Goal: Book appointment/travel/reservation

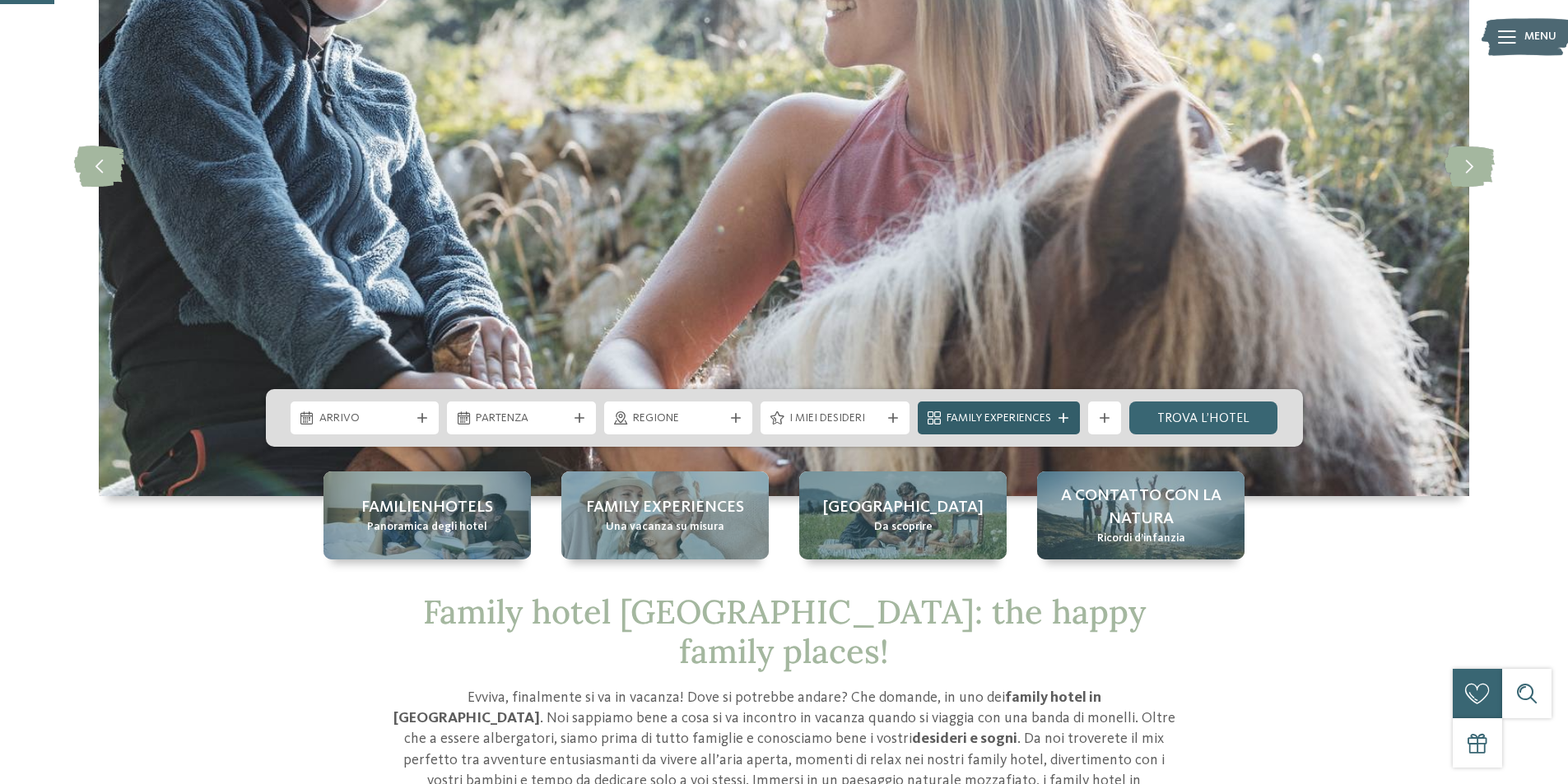
click at [1062, 416] on icon at bounding box center [1063, 418] width 9 height 9
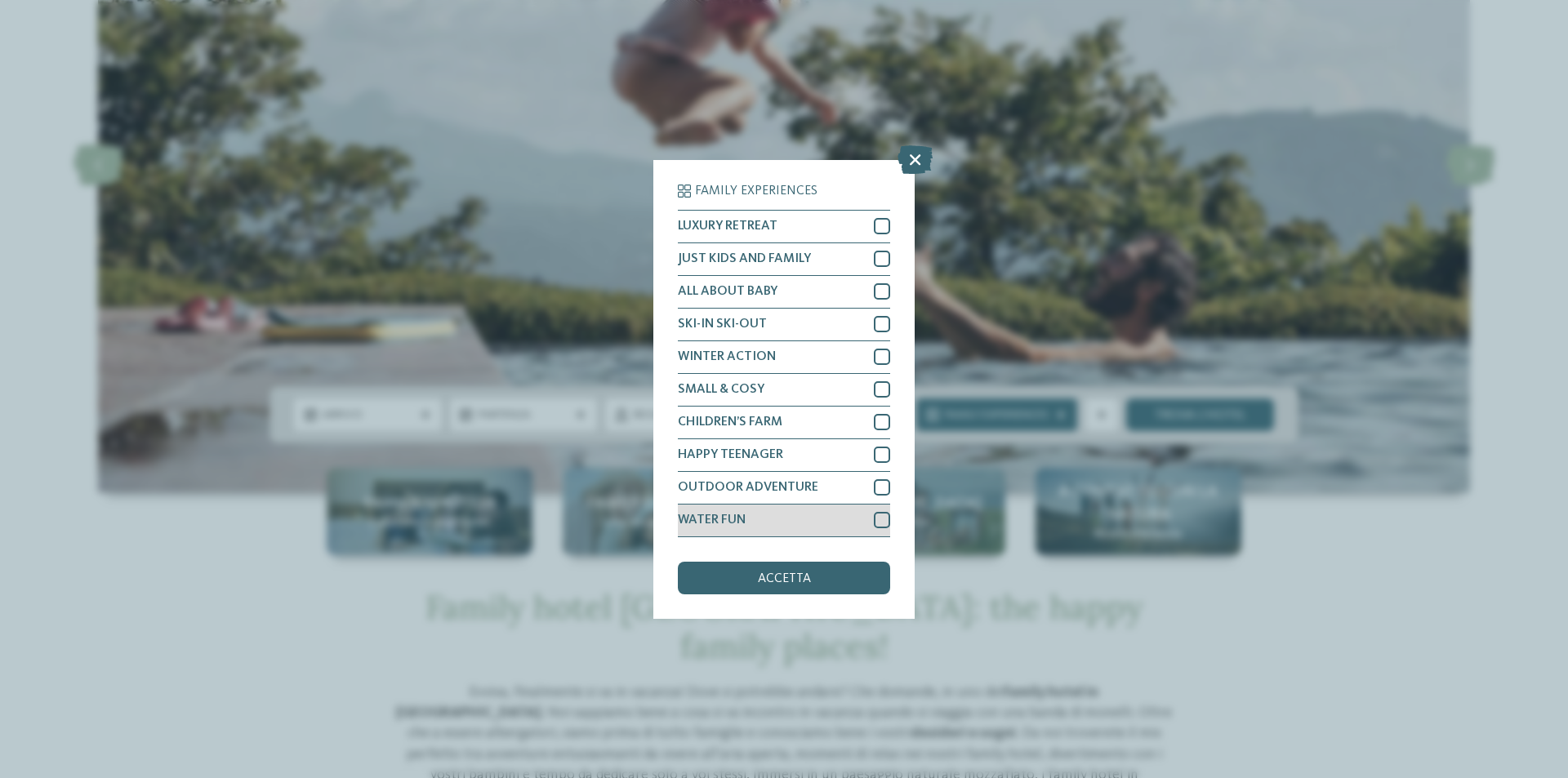
click at [888, 525] on div at bounding box center [881, 520] width 16 height 16
click at [815, 576] on div "accetta" at bounding box center [783, 578] width 213 height 33
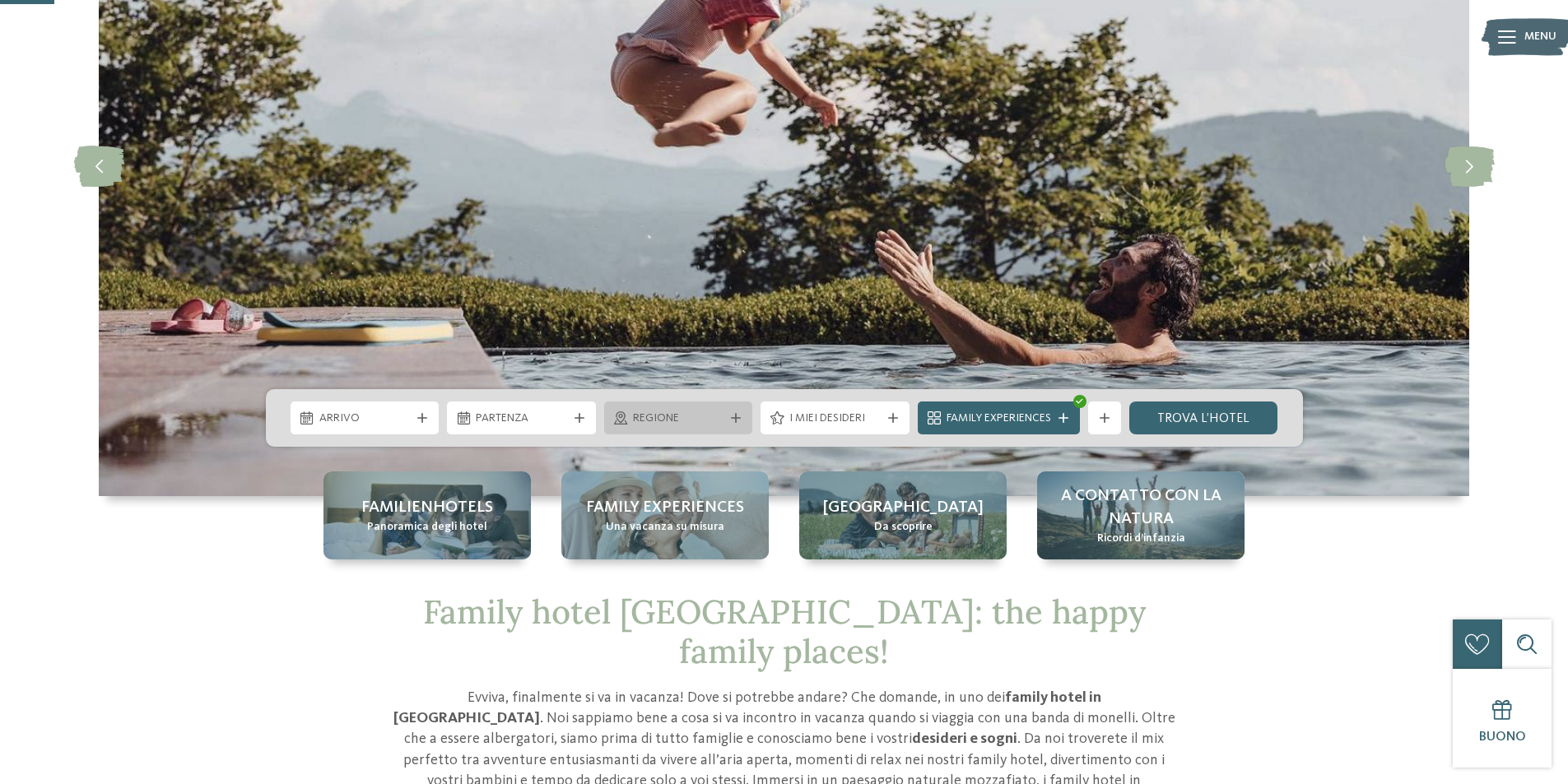
click at [689, 427] on div "Regione" at bounding box center [679, 417] width 149 height 33
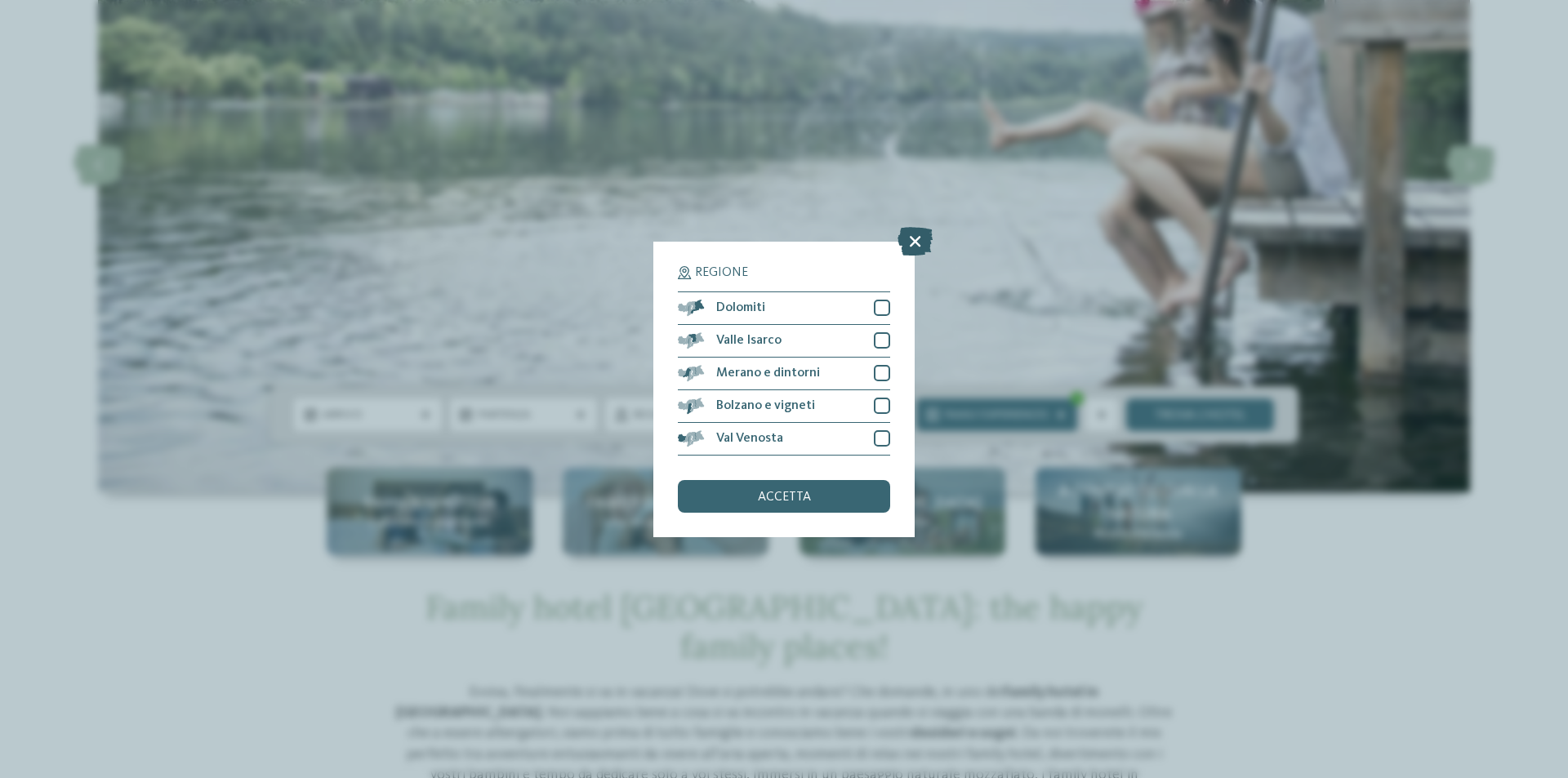
click at [916, 245] on icon at bounding box center [914, 240] width 35 height 29
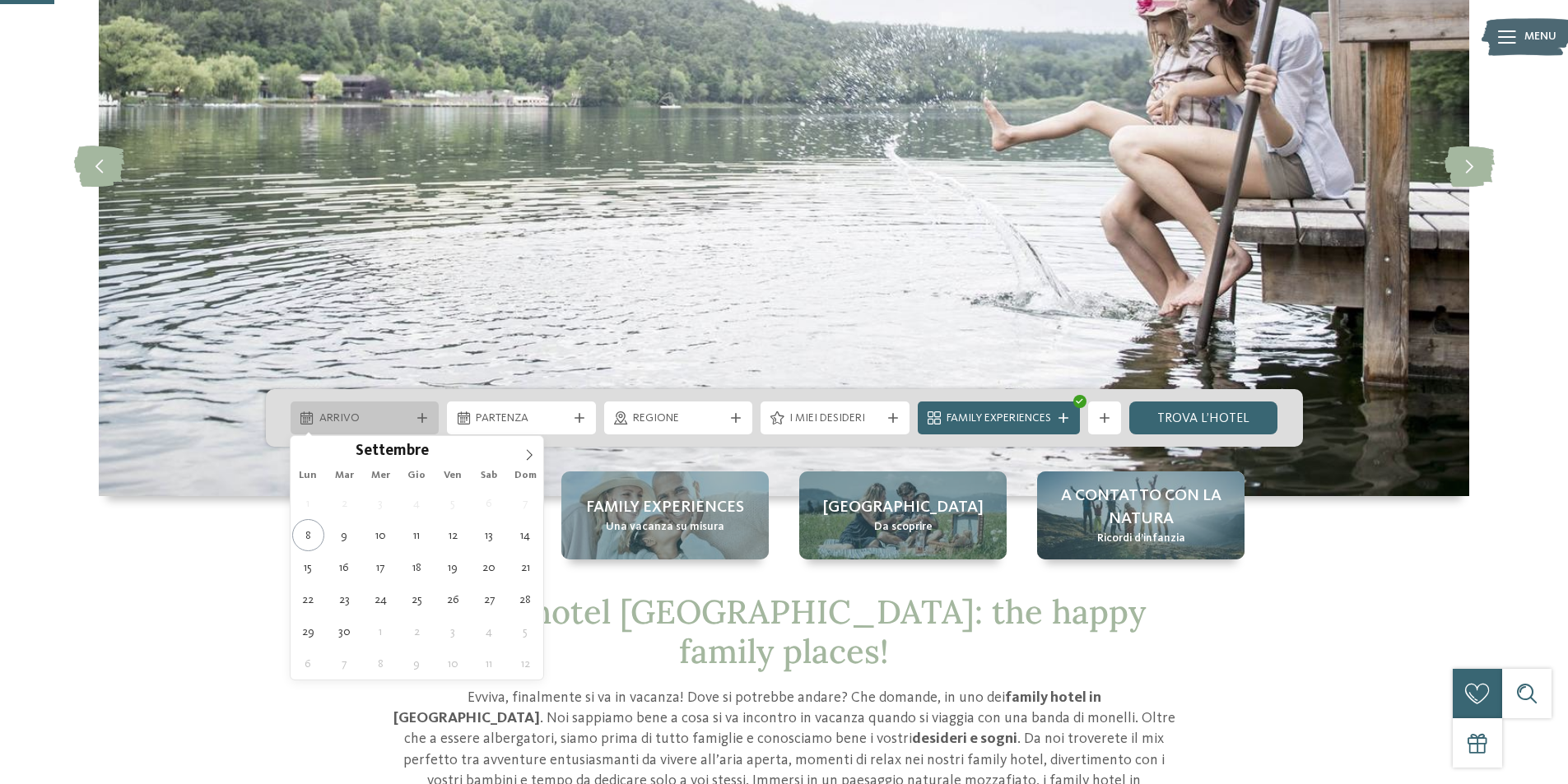
click at [378, 421] on span "Arrivo" at bounding box center [364, 418] width 92 height 16
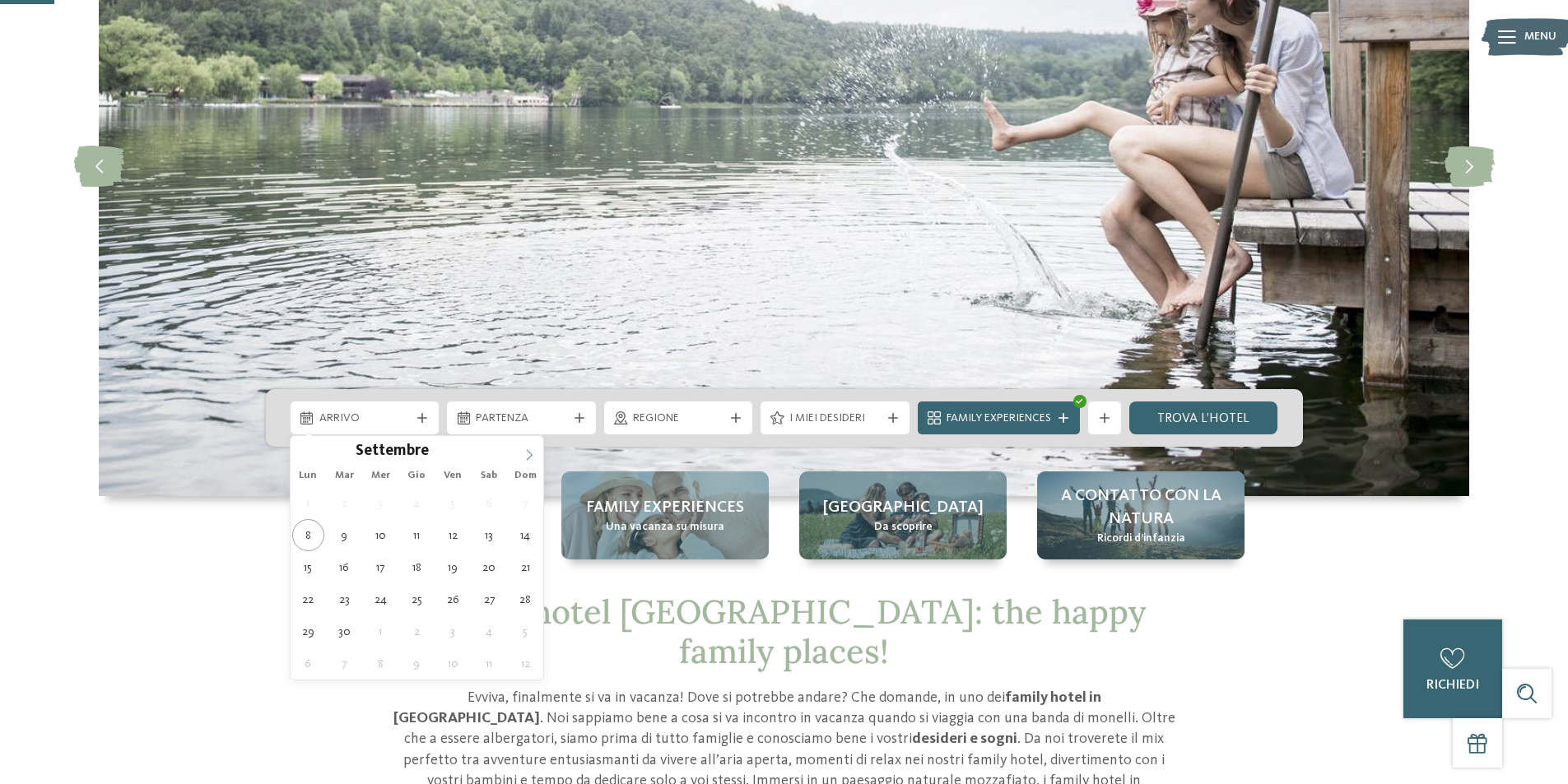
click at [531, 462] on span at bounding box center [530, 450] width 28 height 28
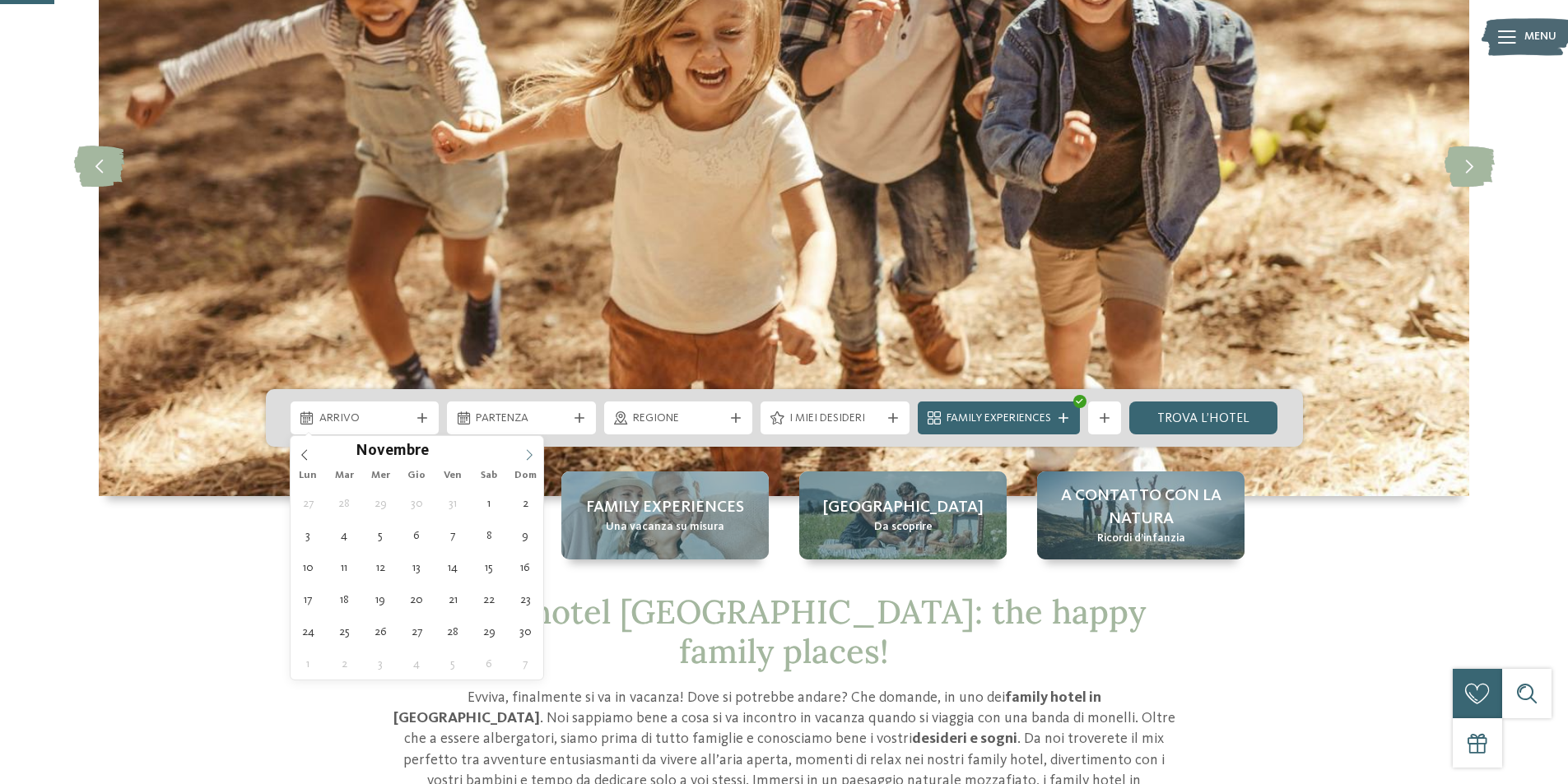
click at [529, 458] on icon at bounding box center [530, 454] width 6 height 10
type div "[DATE]"
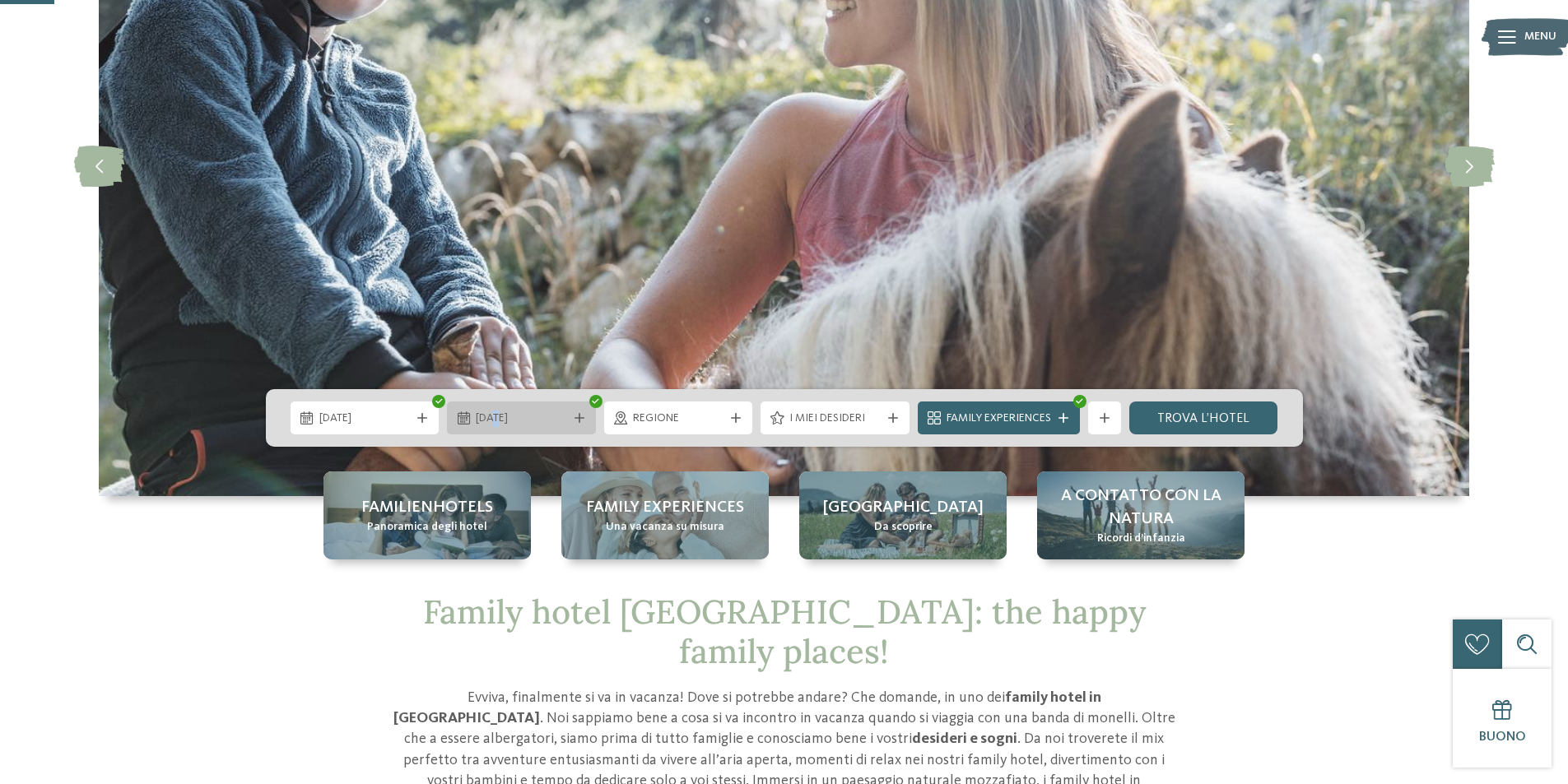
click at [492, 425] on span "[DATE]" at bounding box center [521, 418] width 92 height 16
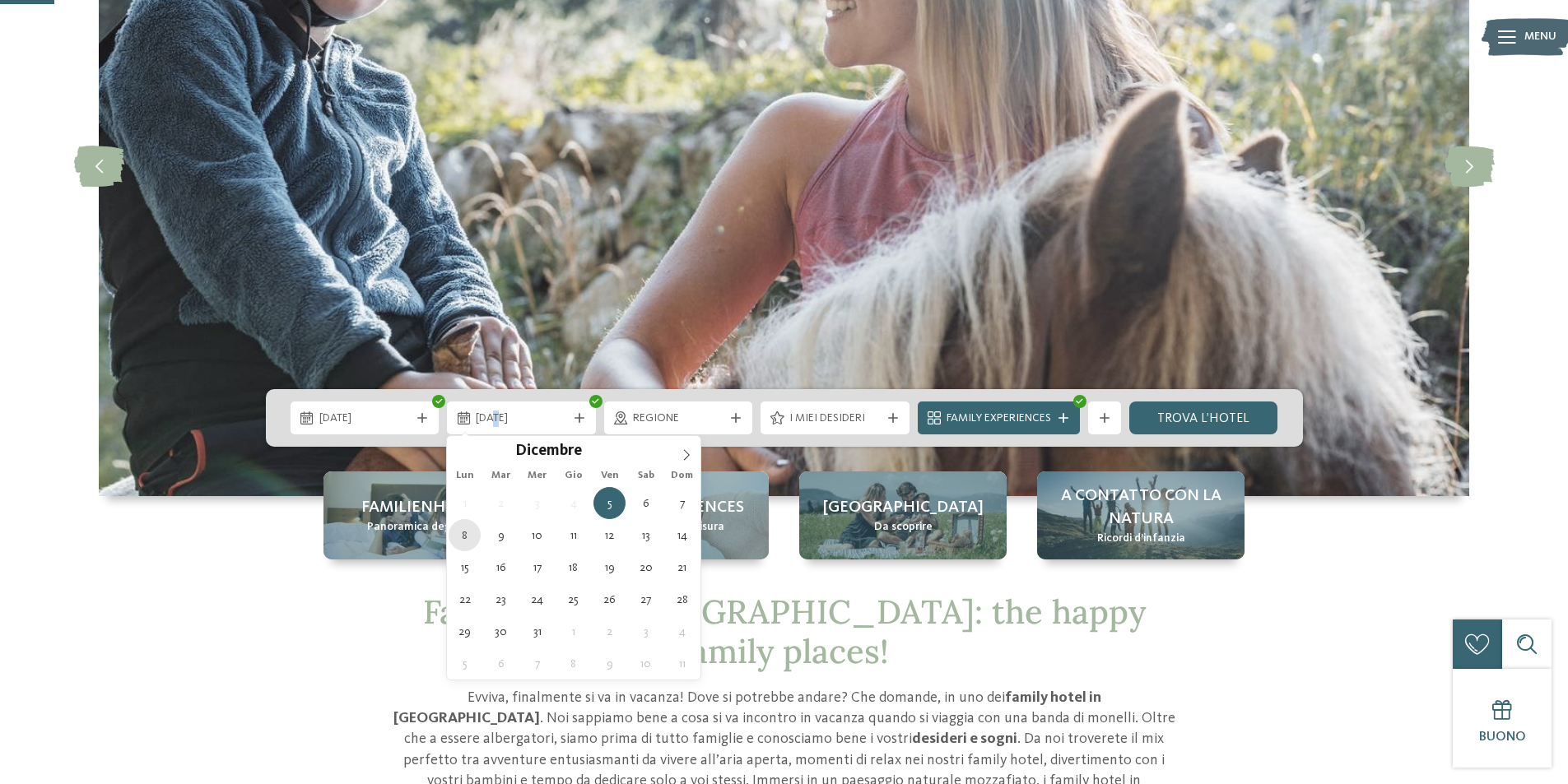
type div "[DATE]"
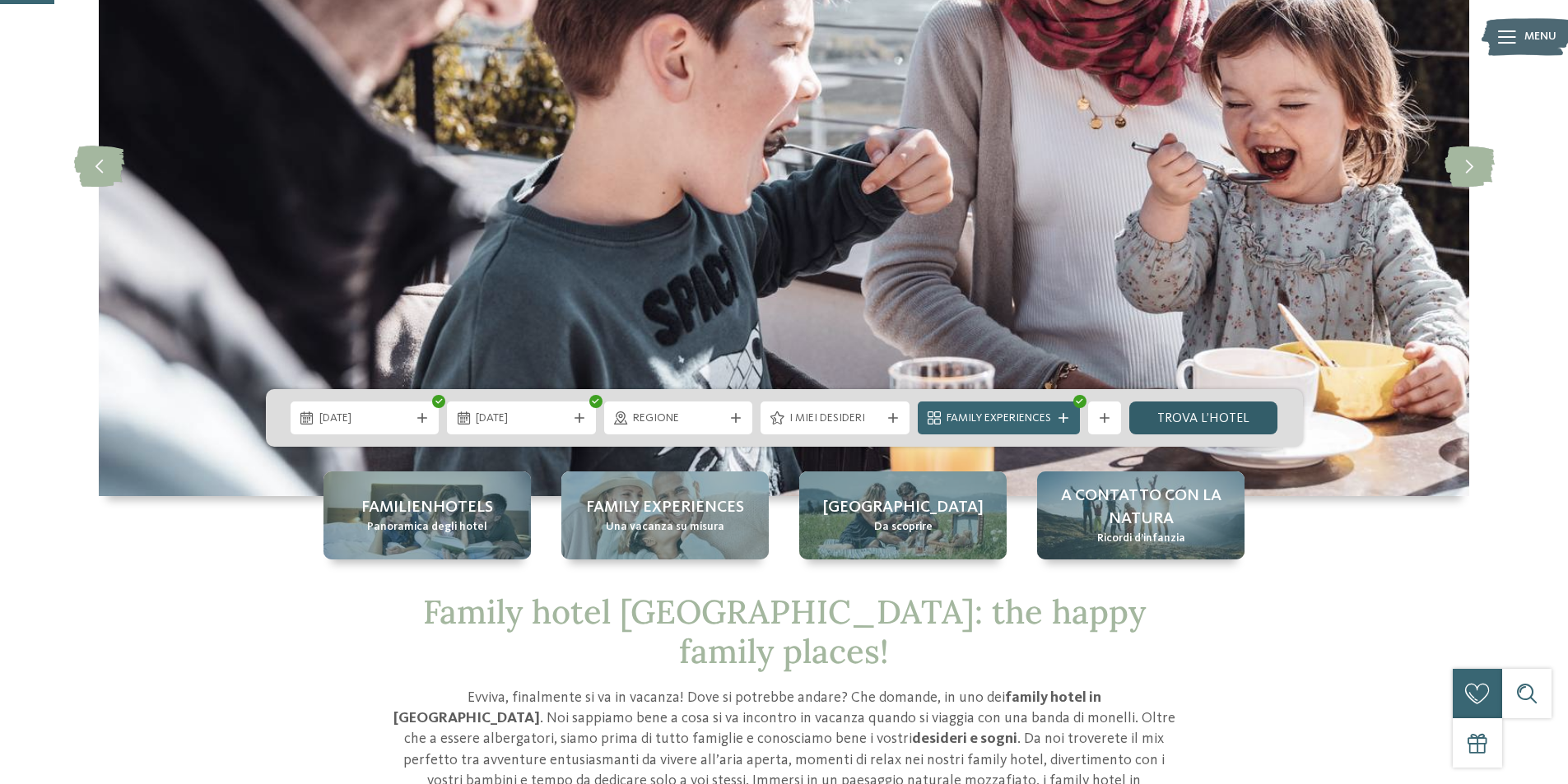
click at [1196, 412] on link "trova l’hotel" at bounding box center [1204, 417] width 149 height 33
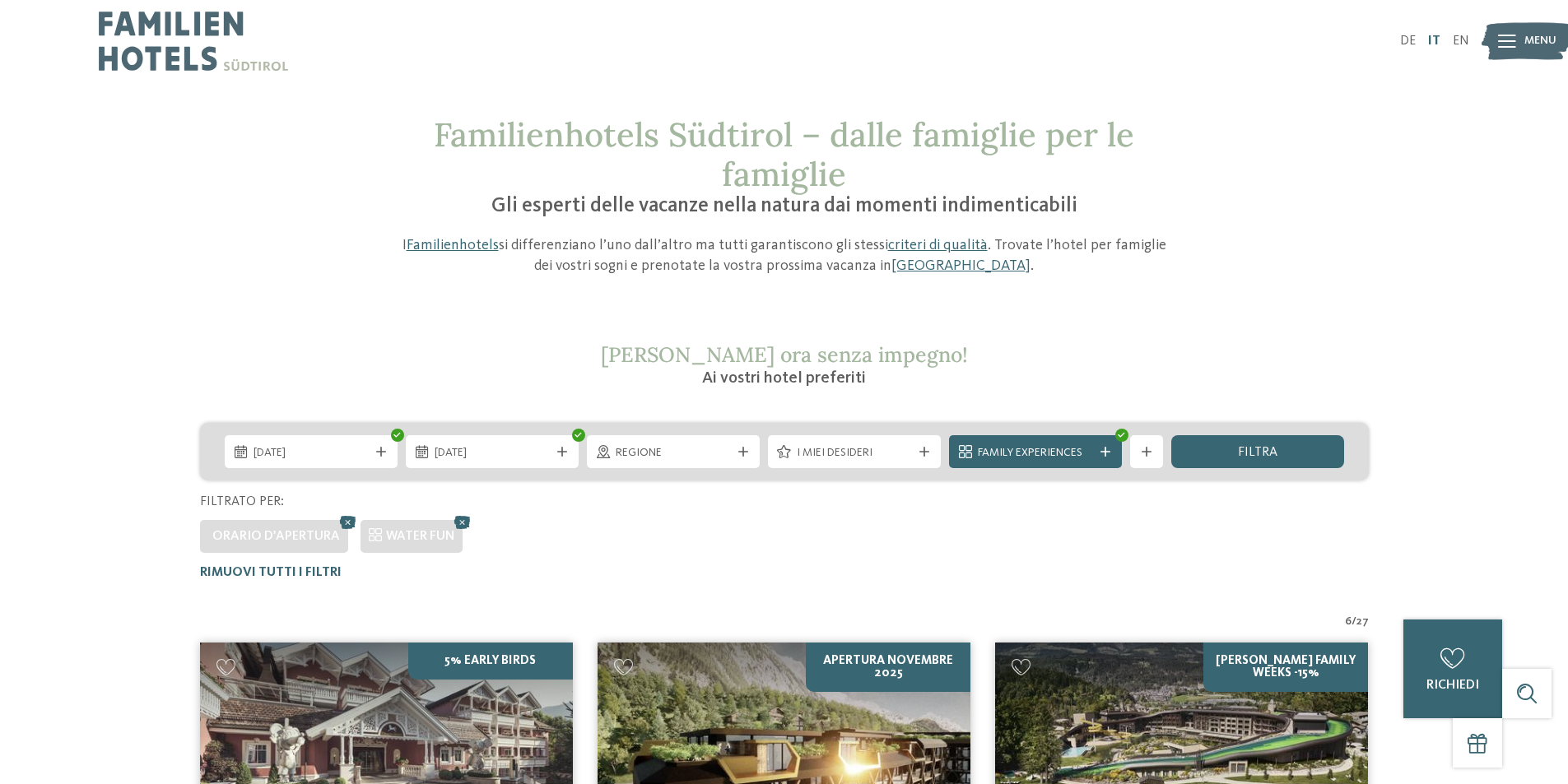
click at [1434, 36] on link "IT" at bounding box center [1433, 42] width 12 height 13
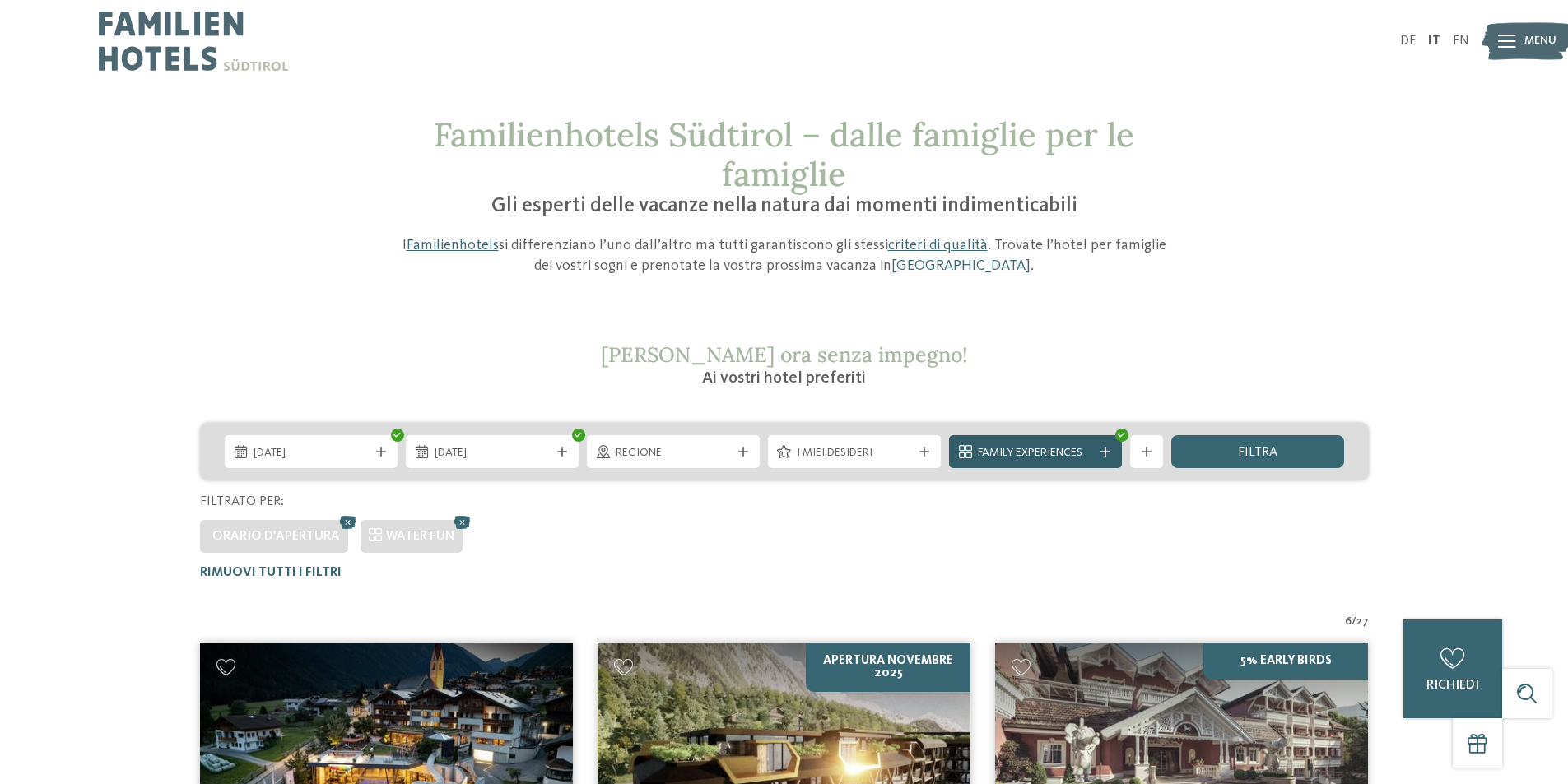
click at [1100, 449] on icon at bounding box center [1104, 451] width 9 height 9
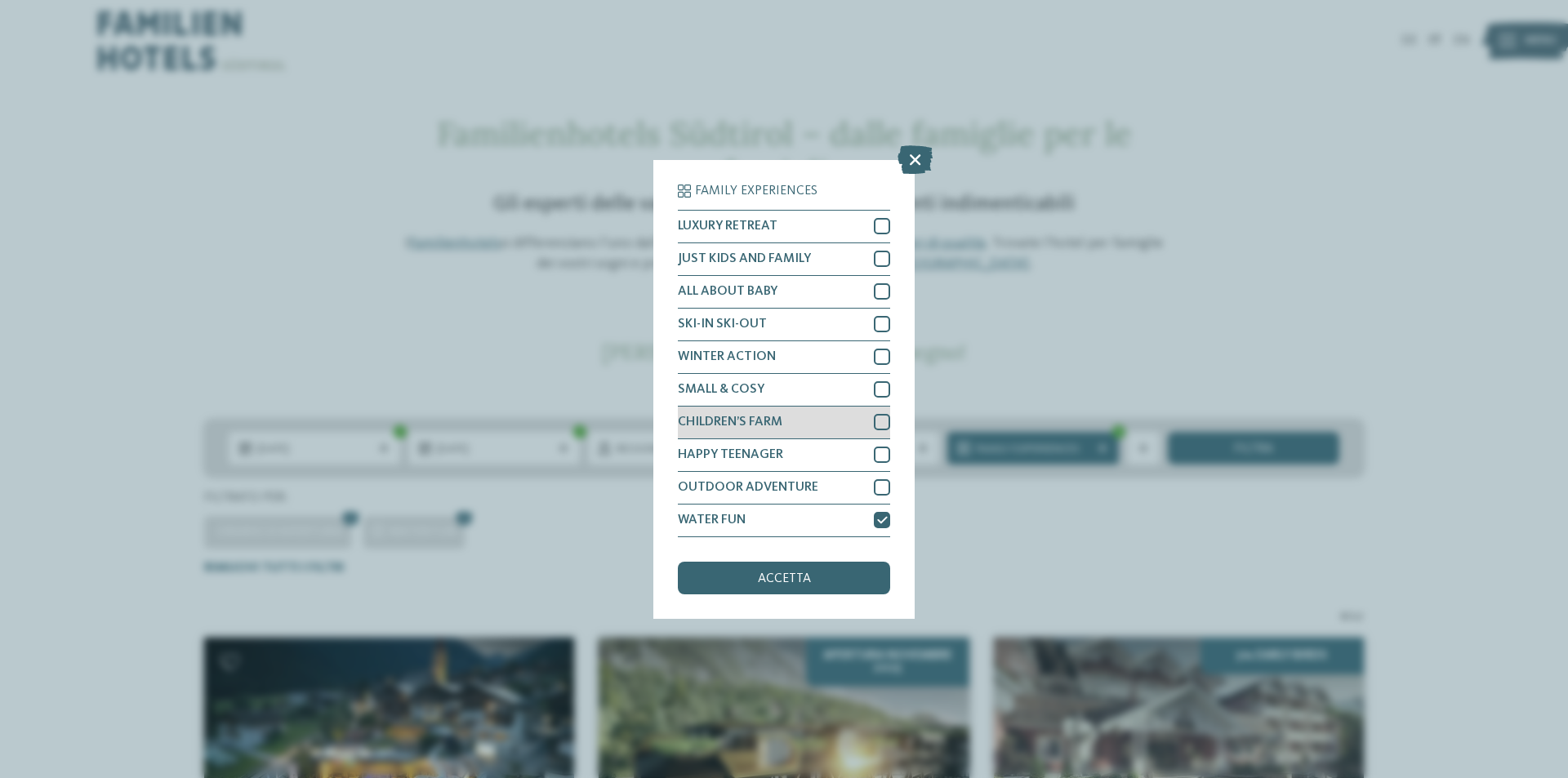
click at [880, 421] on div at bounding box center [881, 421] width 16 height 16
click at [878, 253] on div at bounding box center [881, 258] width 16 height 16
click at [800, 581] on span "accetta" at bounding box center [784, 579] width 53 height 13
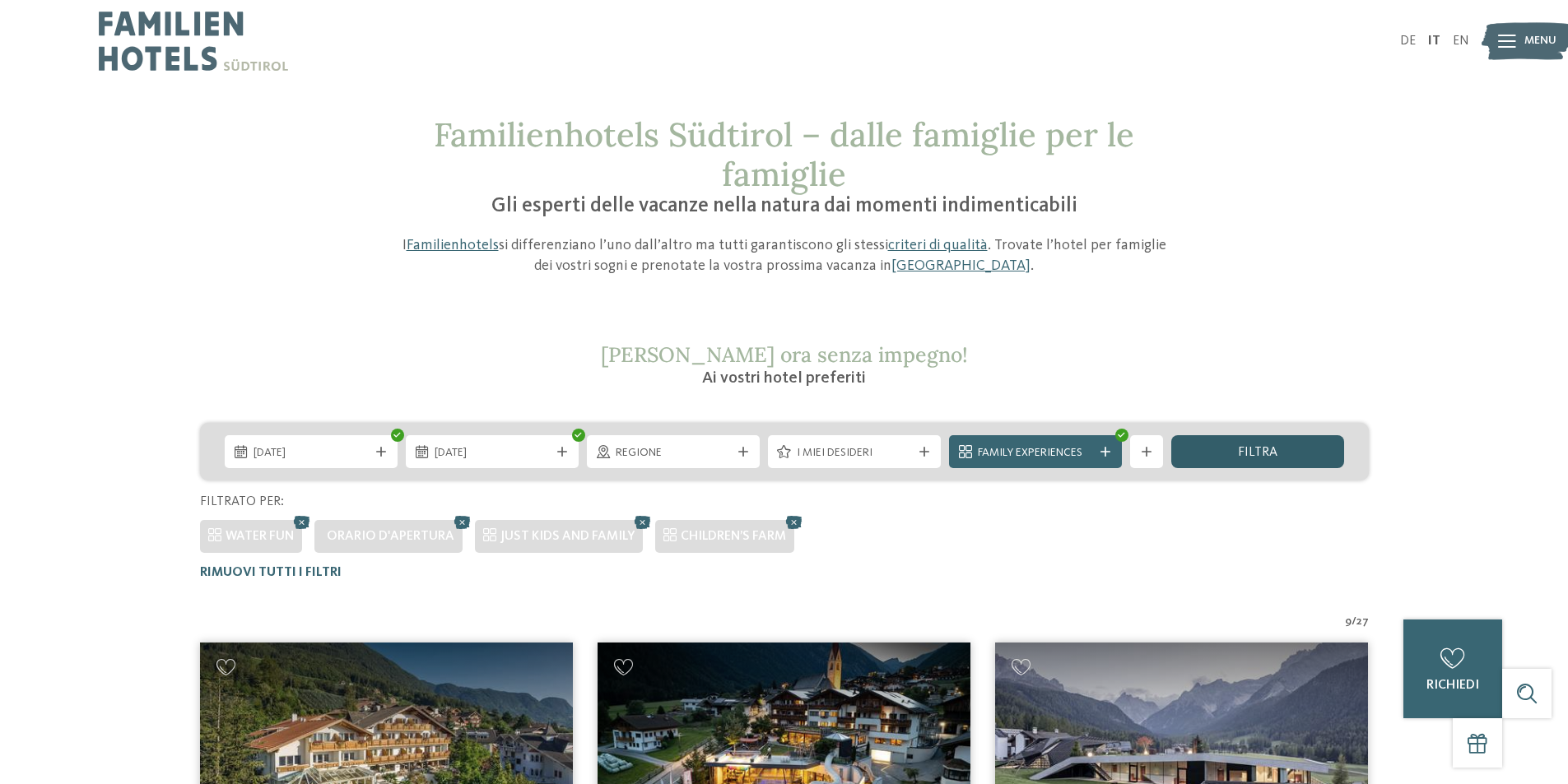
click at [1247, 446] on span "filtra" at bounding box center [1257, 452] width 40 height 13
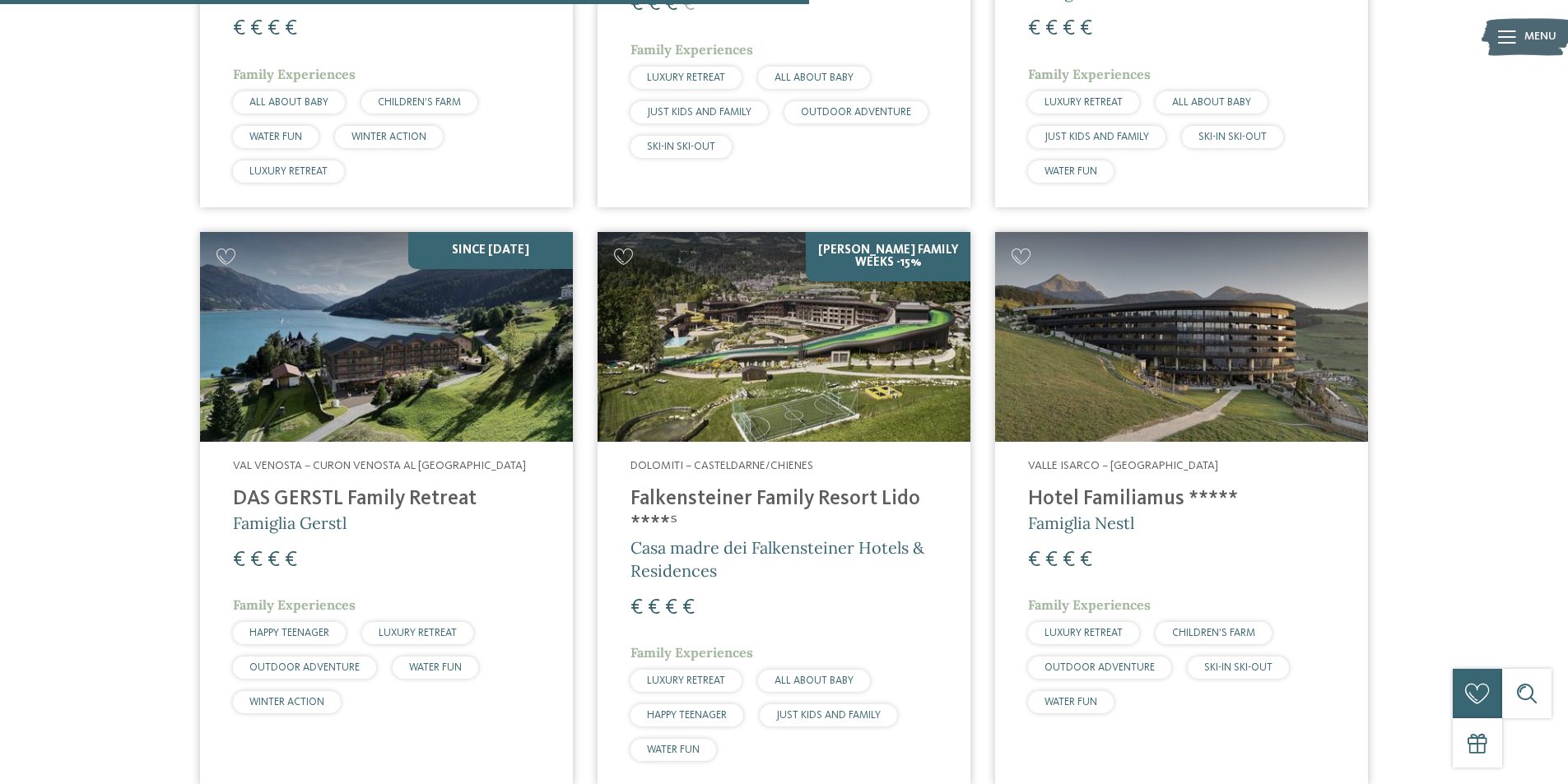
scroll to position [1526, 0]
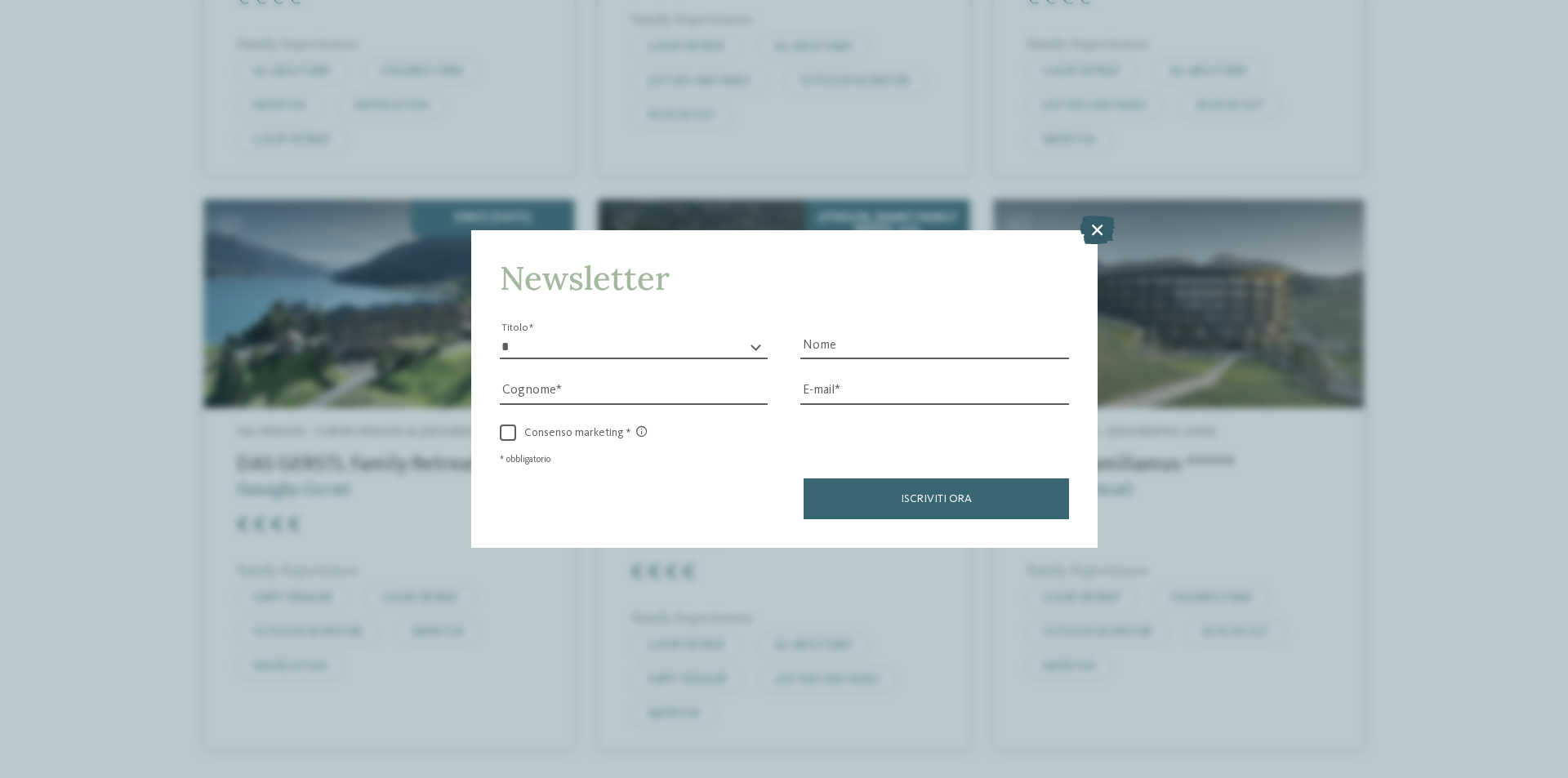
click at [1098, 228] on icon at bounding box center [1096, 229] width 35 height 29
